Goal: Communication & Community: Ask a question

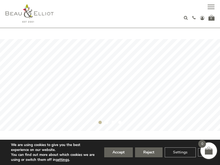
scroll to position [1332, 0]
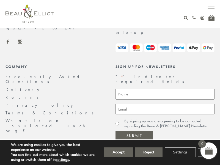
scroll to position [82, 0]
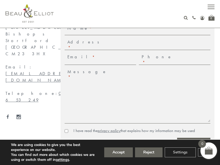
click at [66, 129] on input "I have read the privacy policy that explains how my information may be used" at bounding box center [67, 131] width 4 height 4
checkbox input "true"
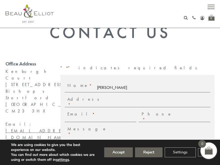
type input "Gary Charles"
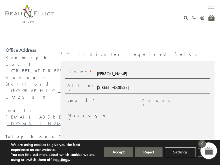
type input "275 East Hillcrest Drive"
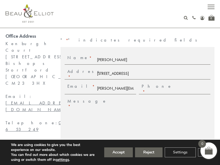
scroll to position [0, 0]
type input "gary.charles@dominatebanners.com"
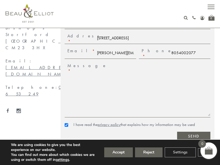
type input "8054002077"
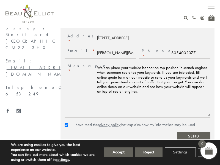
type textarea "We can place your website banner on top position in search engines when someone…"
click at [194, 132] on input "Send" at bounding box center [193, 136] width 33 height 9
